Goal: Book appointment/travel/reservation

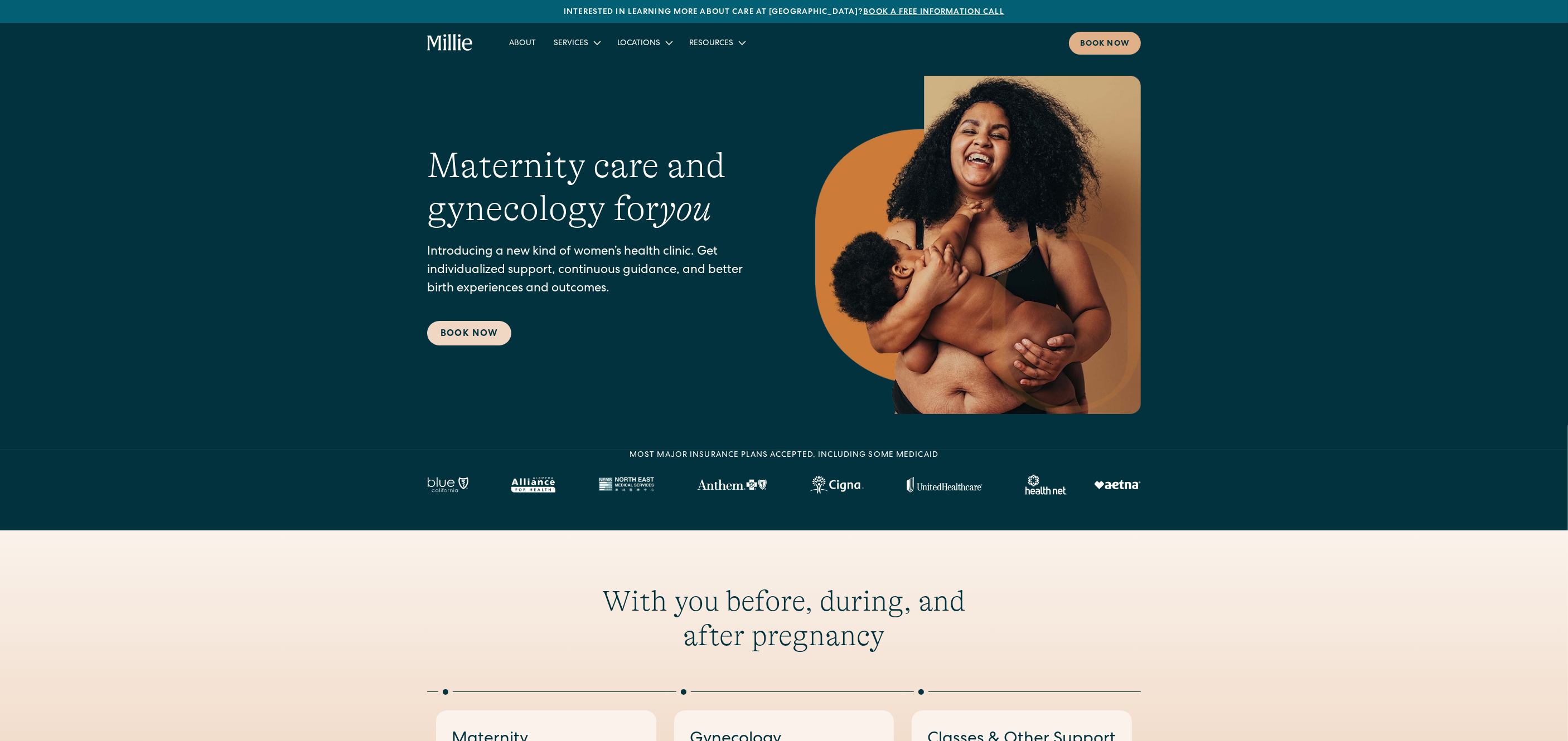
click at [476, 324] on link "Book Now" at bounding box center [469, 333] width 84 height 24
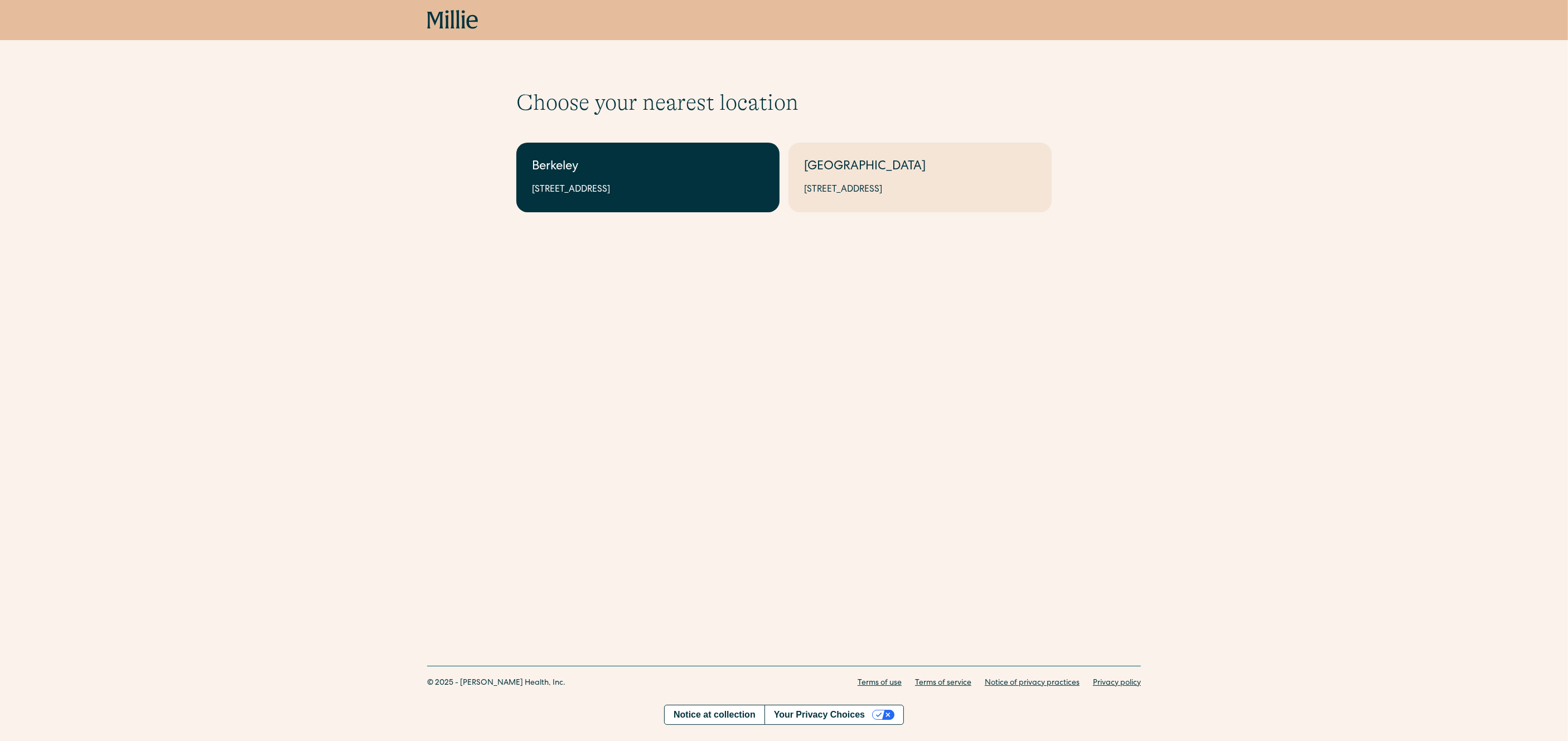
click at [644, 160] on div "Berkeley" at bounding box center [648, 167] width 232 height 18
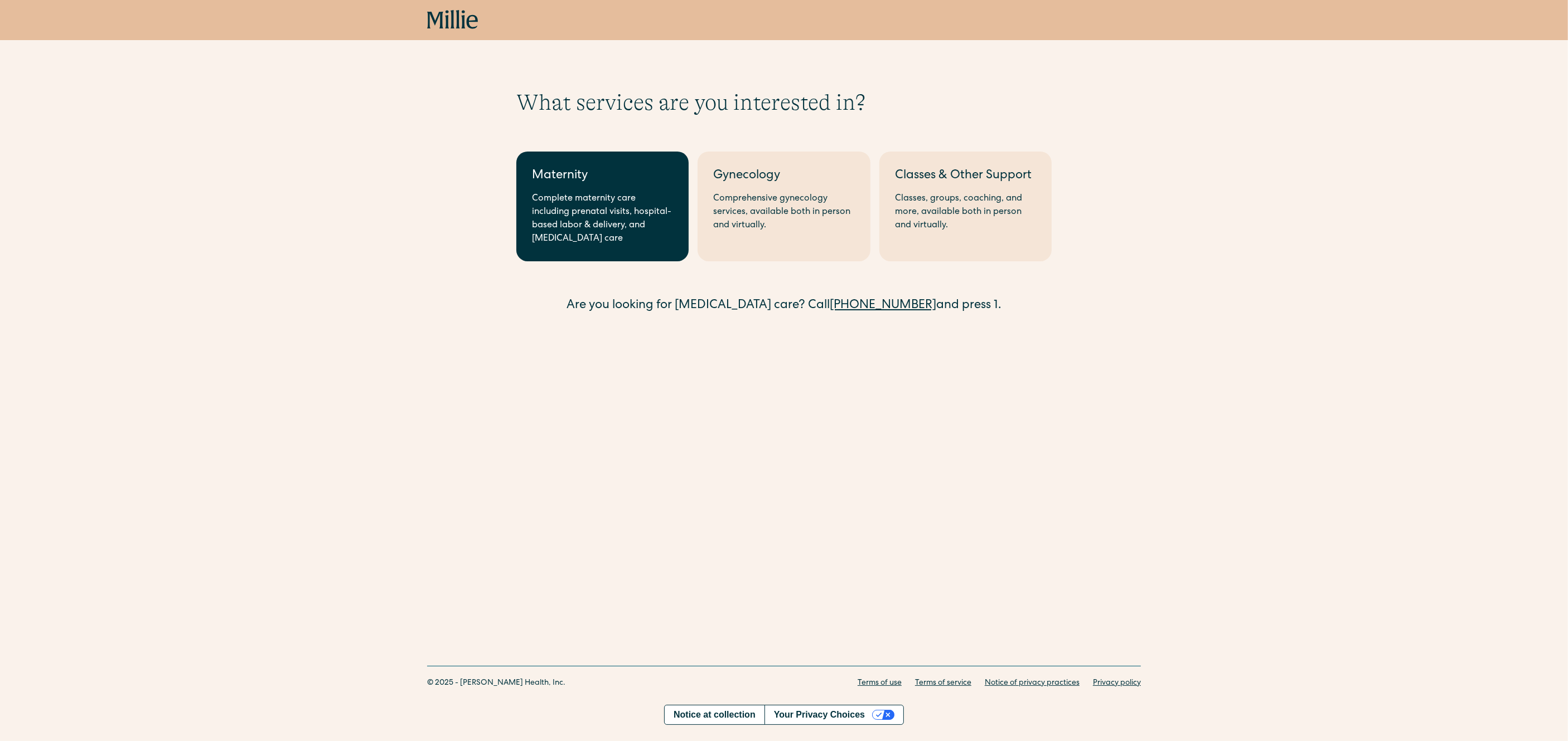
click at [591, 190] on link "Maternity Complete maternity care including prenatal visits, hospital-based lab…" at bounding box center [602, 206] width 172 height 110
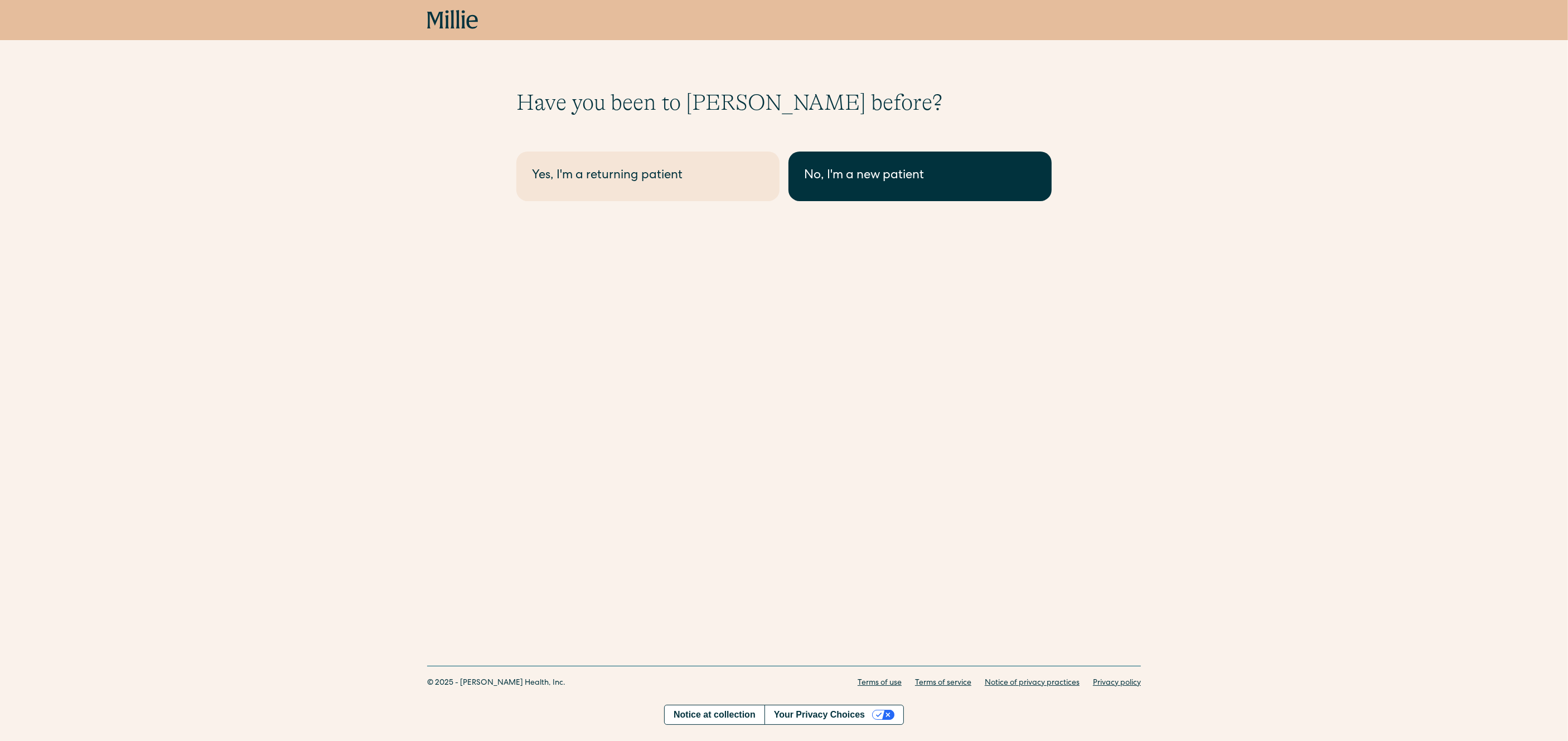
click at [808, 186] on link "No, I'm a new patient" at bounding box center [920, 176] width 263 height 50
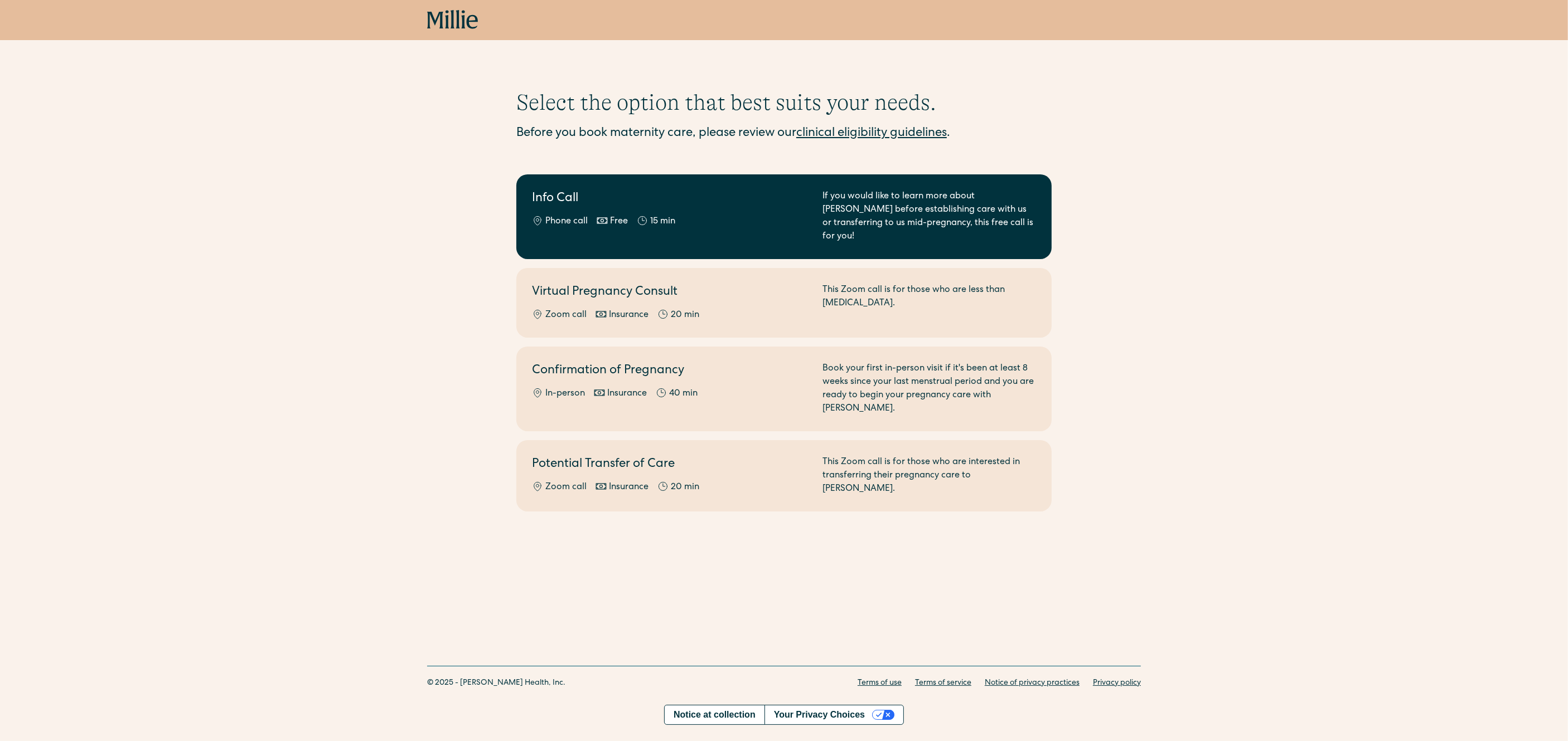
click at [579, 203] on h2 "Info Call" at bounding box center [670, 199] width 277 height 18
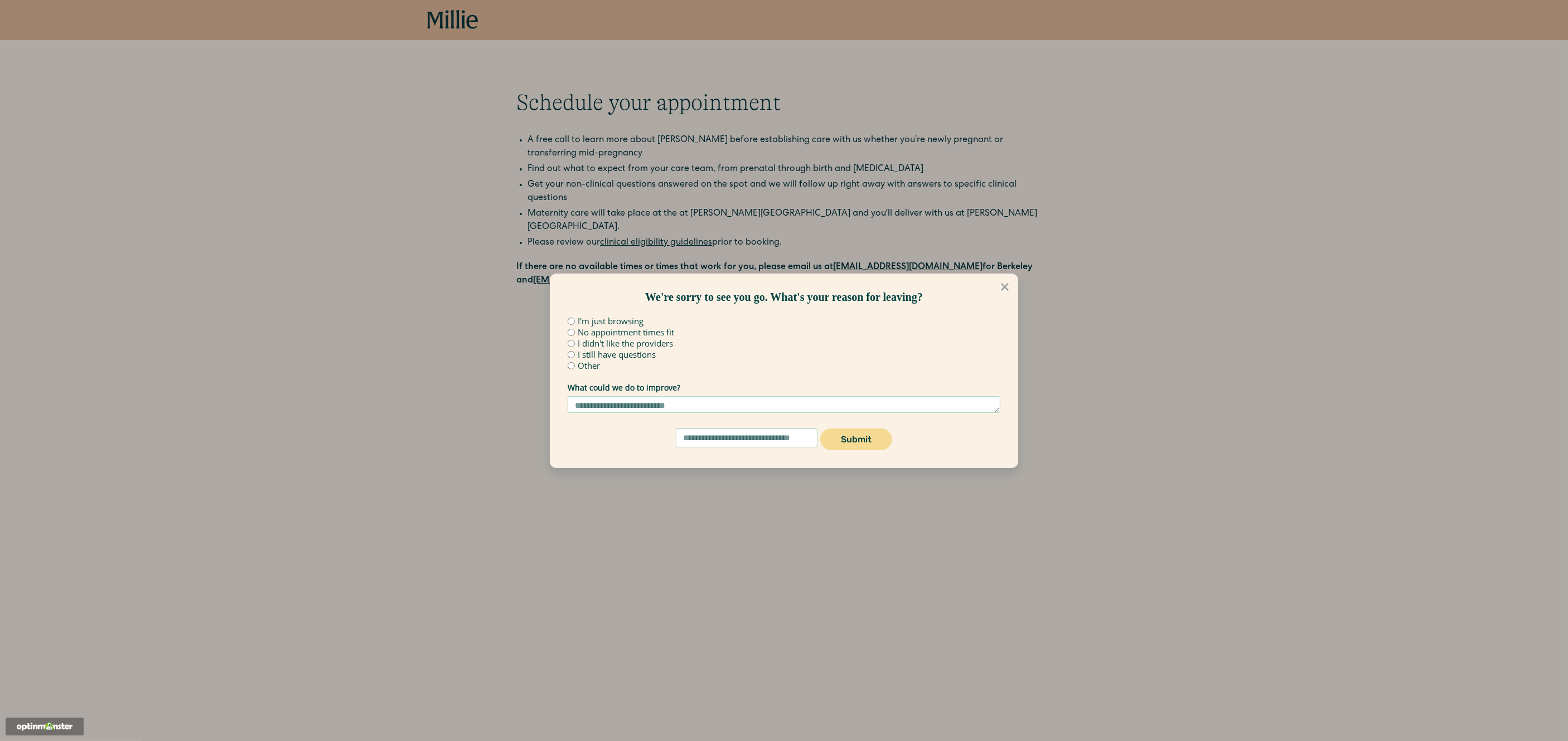
click at [603, 333] on label "No appointment times fit" at bounding box center [626, 333] width 96 height 9
click at [583, 403] on textarea "What could we do to improve?" at bounding box center [784, 404] width 433 height 16
click at [707, 448] on input "email" at bounding box center [746, 437] width 142 height 19
type input "**********"
click at [844, 440] on button "Submit" at bounding box center [856, 439] width 72 height 22
